Goal: Information Seeking & Learning: Learn about a topic

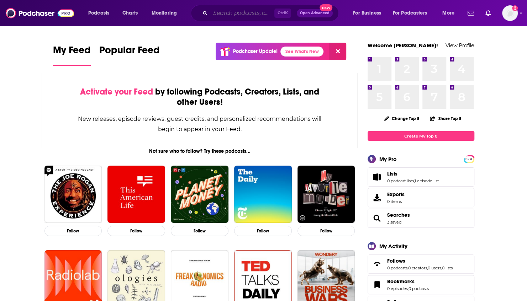
click at [253, 15] on input "Search podcasts, credits, & more..." at bounding box center [242, 12] width 64 height 11
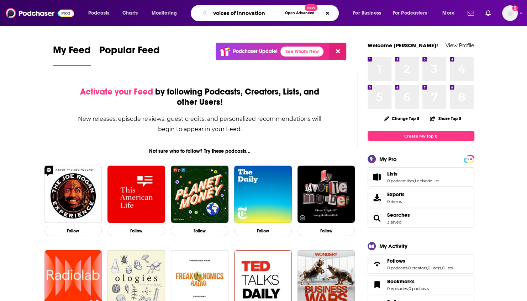
type input "voices of innovation"
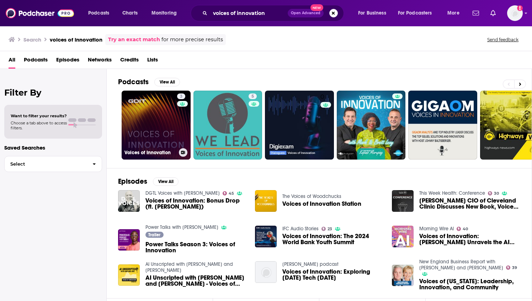
click at [160, 123] on link "3 Voices of Innovation" at bounding box center [156, 125] width 69 height 69
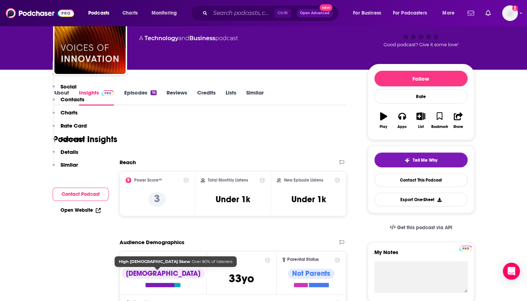
scroll to position [36, 0]
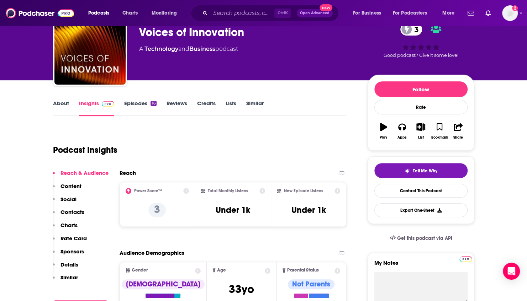
click at [137, 101] on link "Episodes 16" at bounding box center [140, 108] width 32 height 16
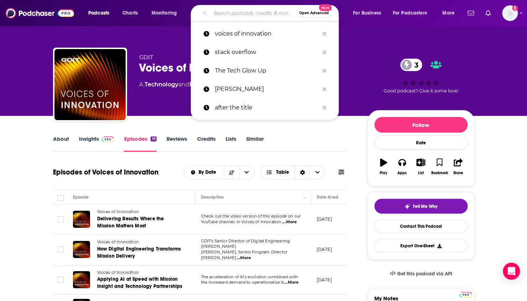
click at [224, 15] on input "Search podcasts, credits, & more..." at bounding box center [253, 12] width 86 height 11
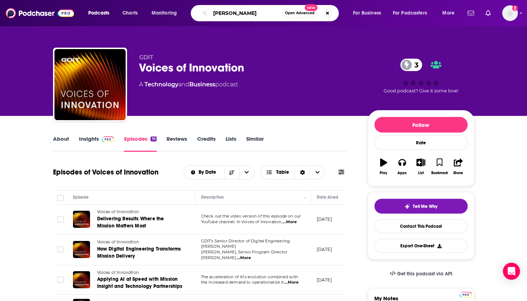
type input "[PERSON_NAME]"
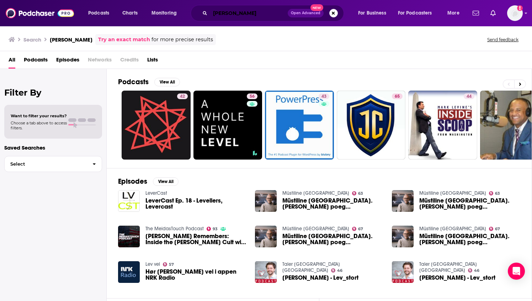
click at [229, 12] on input "[PERSON_NAME]" at bounding box center [249, 12] width 78 height 11
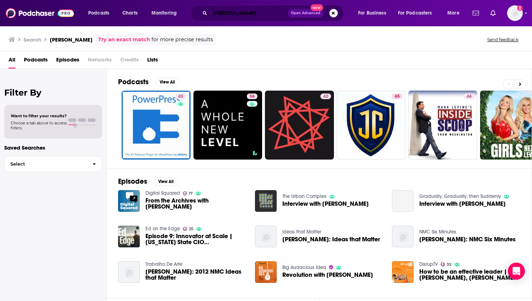
click at [229, 15] on input "[PERSON_NAME]" at bounding box center [249, 12] width 78 height 11
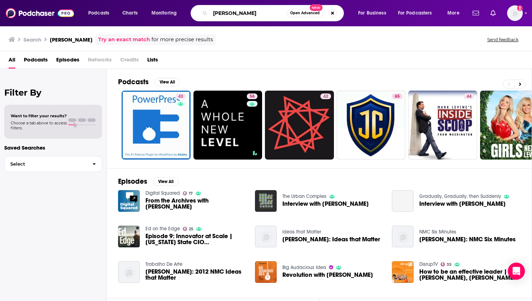
click at [229, 15] on input "[PERSON_NAME]" at bounding box center [248, 12] width 77 height 11
type input "voice of innovation"
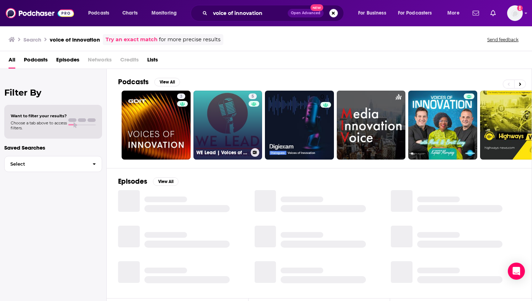
click at [237, 113] on link "5 WE Lead | Voices of Innovation" at bounding box center [228, 125] width 69 height 69
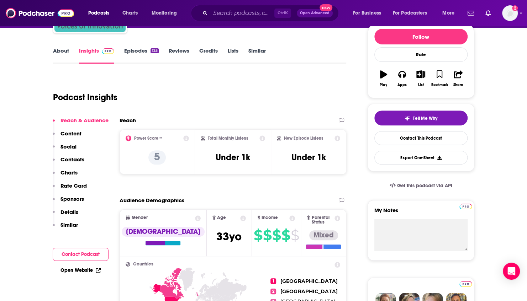
scroll to position [36, 0]
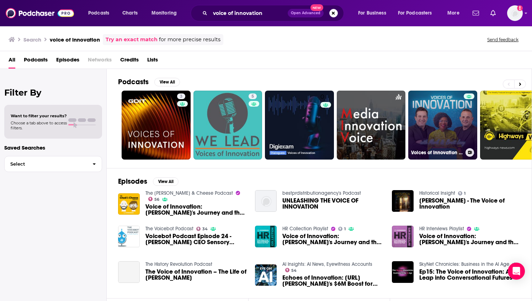
click at [443, 127] on link "Voices of Innovation | Blue Label Telecoms Leadership Podcast" at bounding box center [442, 125] width 69 height 69
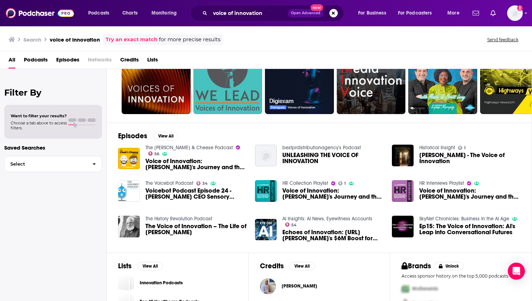
scroll to position [99, 0]
